Goal: Navigation & Orientation: Understand site structure

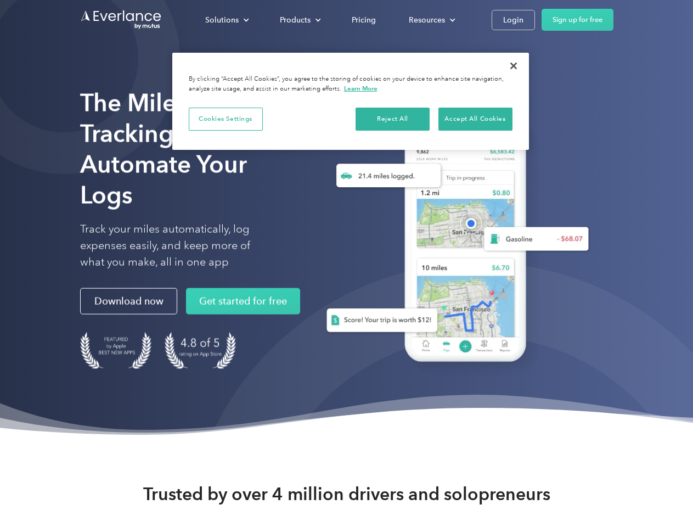
click at [227, 20] on div "Solutions" at bounding box center [221, 20] width 33 height 14
click at [299, 20] on div "Products" at bounding box center [295, 20] width 31 height 14
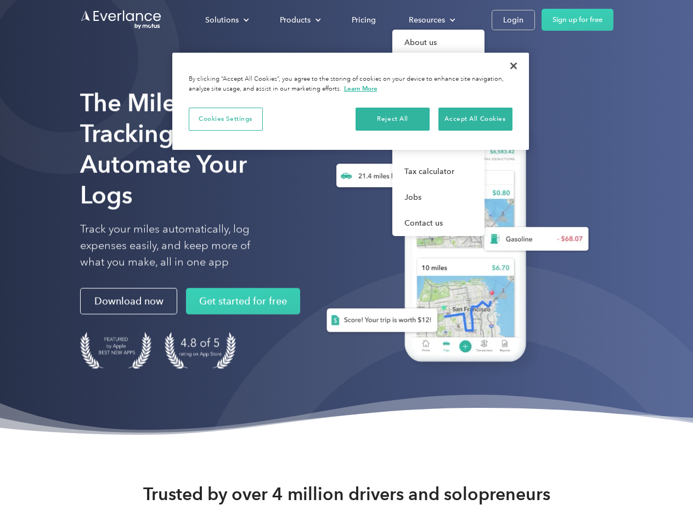
click at [431, 20] on div "Resources" at bounding box center [427, 20] width 36 height 14
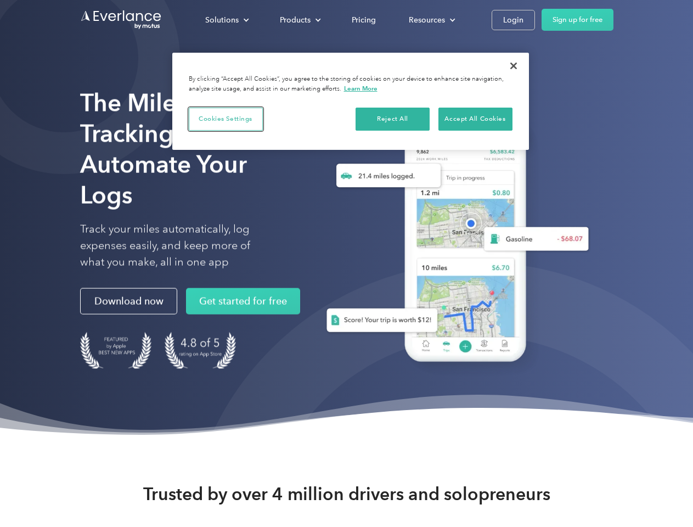
click at [226, 119] on button "Cookies Settings" at bounding box center [226, 119] width 74 height 23
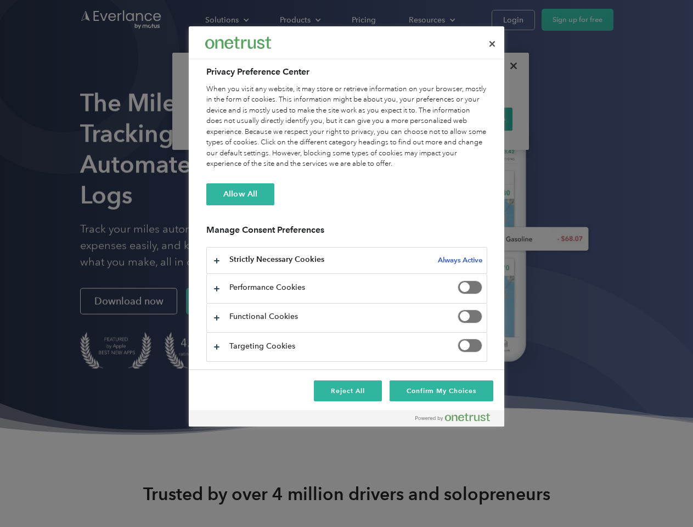
click at [393, 119] on div "When you visit any website, it may store or retrieve information on your browse…" at bounding box center [346, 127] width 281 height 86
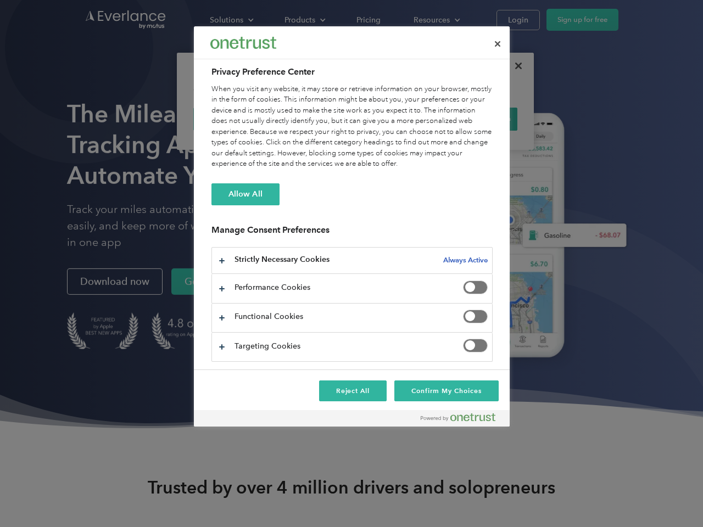
click at [475, 119] on div "When you visit any website, it may store or retrieve information on your browse…" at bounding box center [351, 127] width 281 height 86
click at [514, 66] on div at bounding box center [351, 263] width 703 height 527
